Goal: Task Accomplishment & Management: Manage account settings

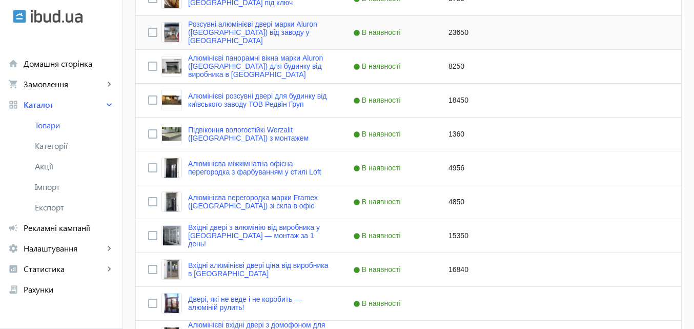
scroll to position [1026, 0]
